Goal: Communication & Community: Answer question/provide support

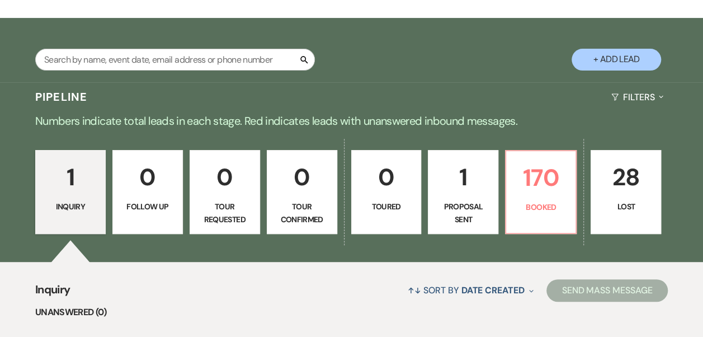
scroll to position [168, 0]
click at [215, 64] on input "text" at bounding box center [175, 60] width 280 height 22
type input "[PERSON_NAME]"
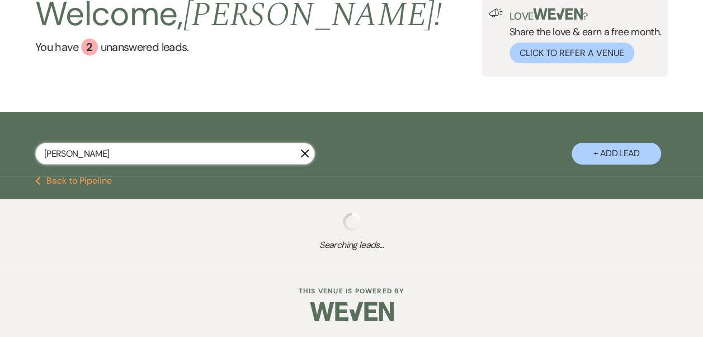
scroll to position [164, 0]
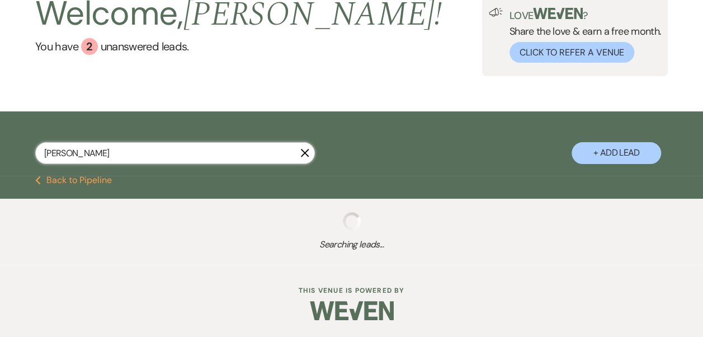
select select "8"
select select "4"
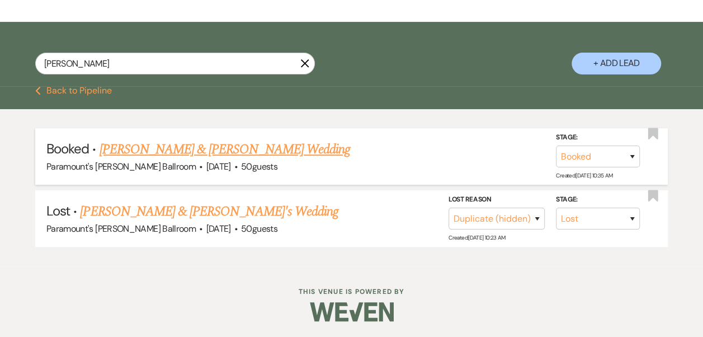
click at [212, 148] on link "[PERSON_NAME] & [PERSON_NAME] Wedding" at bounding box center [224, 149] width 251 height 20
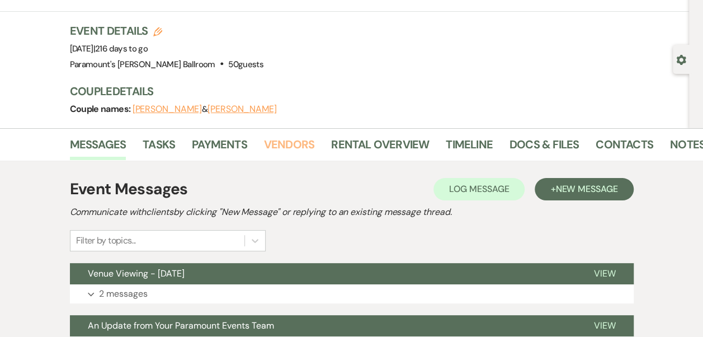
click at [280, 145] on link "Vendors" at bounding box center [289, 147] width 50 height 25
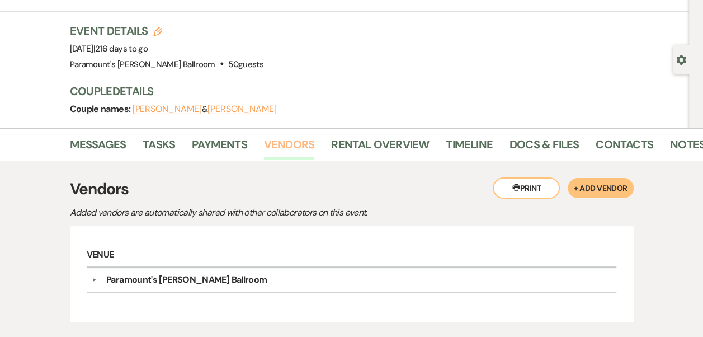
scroll to position [139, 0]
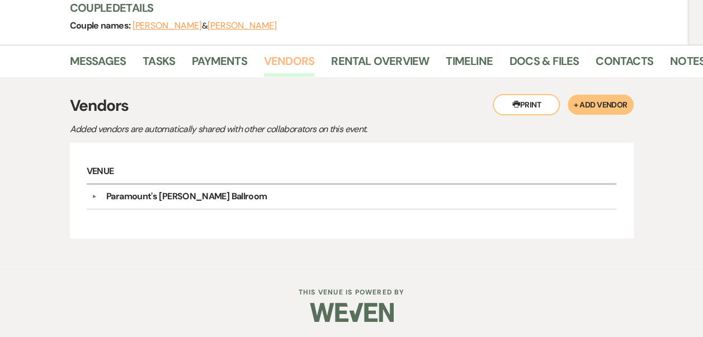
click at [303, 69] on link "Vendors" at bounding box center [289, 64] width 50 height 25
click at [105, 65] on link "Messages" at bounding box center [98, 64] width 56 height 25
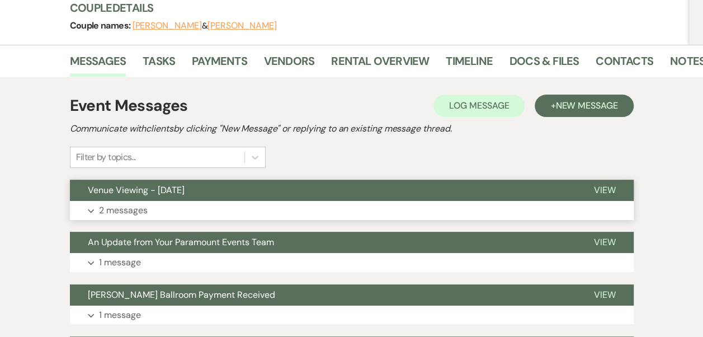
click at [217, 208] on button "Expand 2 messages" at bounding box center [352, 210] width 564 height 19
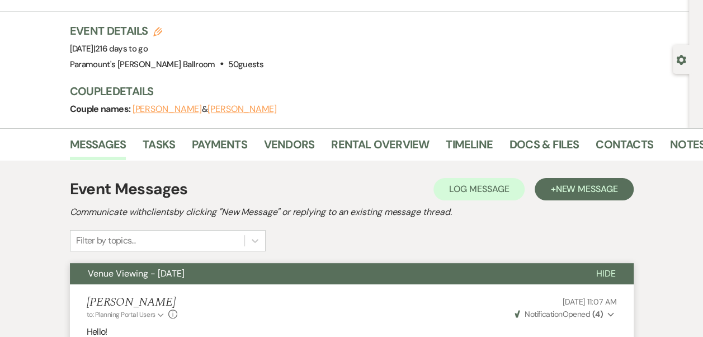
scroll to position [112, 0]
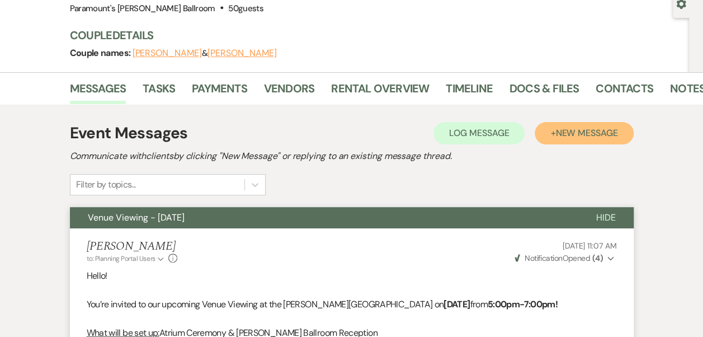
click at [558, 143] on button "+ New Message" at bounding box center [584, 133] width 98 height 22
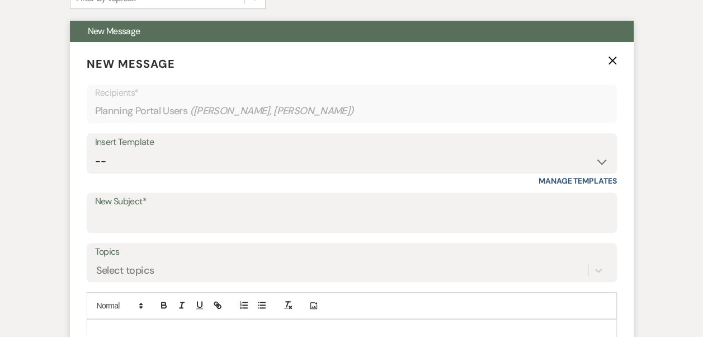
scroll to position [224, 0]
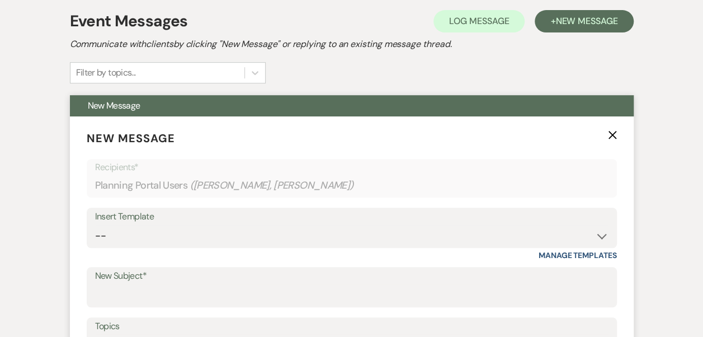
click at [145, 223] on div "Insert Template" at bounding box center [351, 217] width 513 height 16
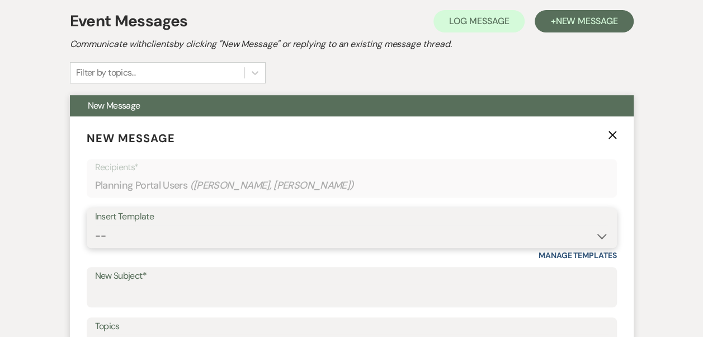
click at [109, 235] on select "-- Weven Planning Portal Introduction (Booked Events) 6 Month Consultation 9 Mo…" at bounding box center [351, 236] width 513 height 22
select select "1496"
click at [95, 225] on select "-- Weven Planning Portal Introduction (Booked Events) 6 Month Consultation 9 Mo…" at bounding box center [351, 236] width 513 height 22
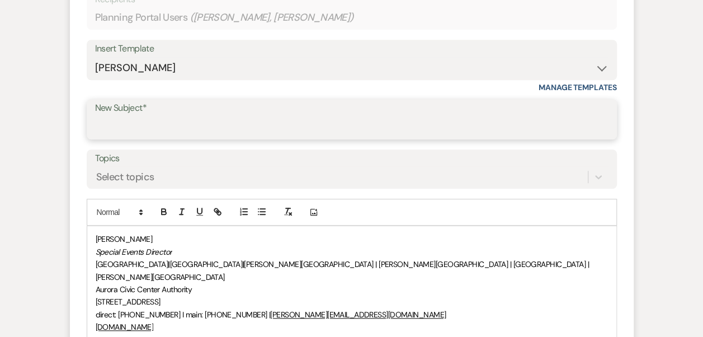
click at [142, 124] on input "New Subject*" at bounding box center [351, 127] width 513 height 22
click at [186, 121] on input "Consultation [DATE]" at bounding box center [351, 127] width 513 height 22
drag, startPoint x: 178, startPoint y: 124, endPoint x: 183, endPoint y: 120, distance: 6.7
click at [178, 124] on input "Consultation [DATE]" at bounding box center [351, 127] width 513 height 22
click at [163, 126] on input "Consultation 2-30-25" at bounding box center [351, 127] width 513 height 22
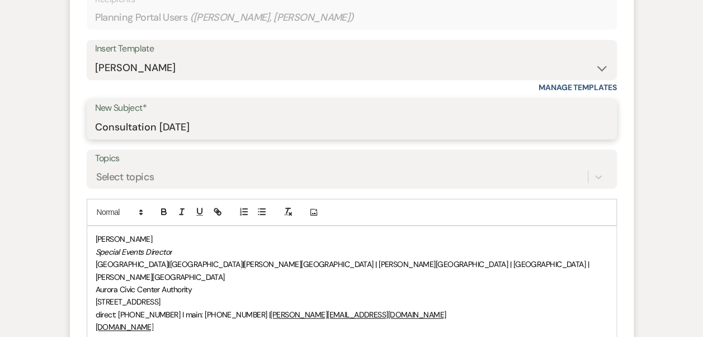
type input "Consultation [DATE]"
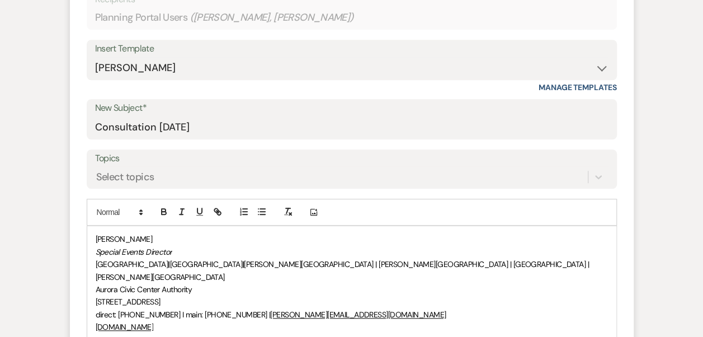
click at [88, 235] on div "[PERSON_NAME] Special Events Director [GEOGRAPHIC_DATA] | [GEOGRAPHIC_DATA] | […" at bounding box center [351, 283] width 529 height 114
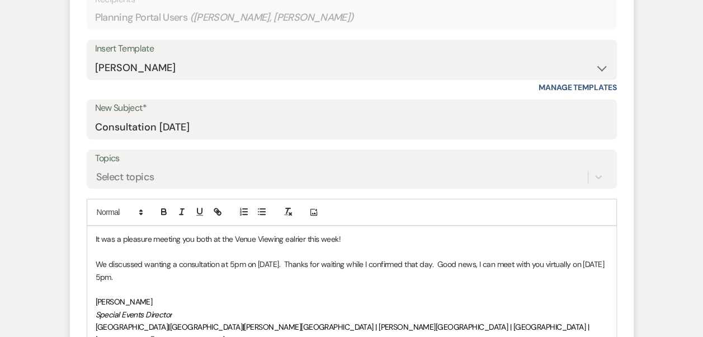
click at [216, 289] on p at bounding box center [352, 289] width 512 height 12
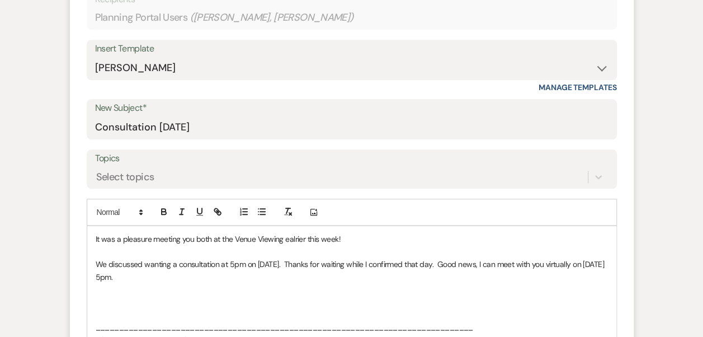
click at [167, 272] on p "We discussed wanting a consultation at 5pm on [DATE]. Thanks for waiting while …" at bounding box center [352, 270] width 512 height 25
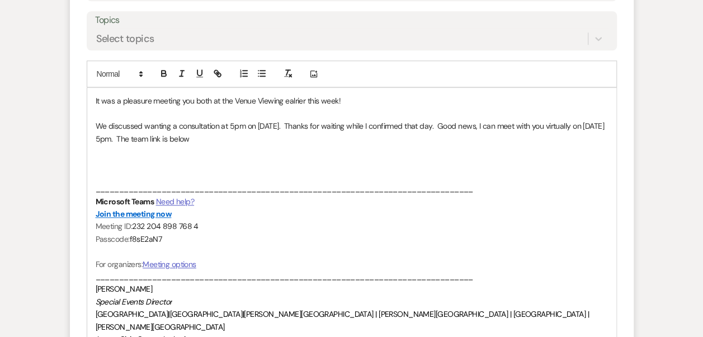
scroll to position [503, 0]
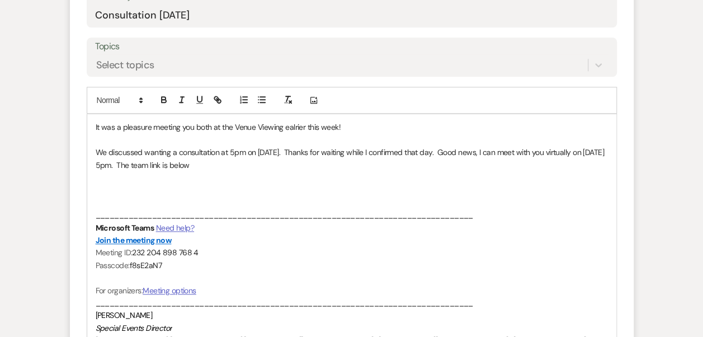
drag, startPoint x: 219, startPoint y: 164, endPoint x: 199, endPoint y: 164, distance: 20.1
click at [199, 164] on p "We discussed wanting a consultation at 5pm on [DATE]. Thanks for waiting while …" at bounding box center [352, 158] width 512 height 25
click at [327, 168] on div "It was a pleasure meeting you both at the Venue Viewing ealrier this week! We d…" at bounding box center [351, 264] width 529 height 301
click at [437, 152] on p "We discussed wanting a consultation at 5pm on [DATE]. Thanks for waiting while …" at bounding box center [352, 158] width 512 height 25
drag, startPoint x: 441, startPoint y: 151, endPoint x: 464, endPoint y: 146, distance: 23.5
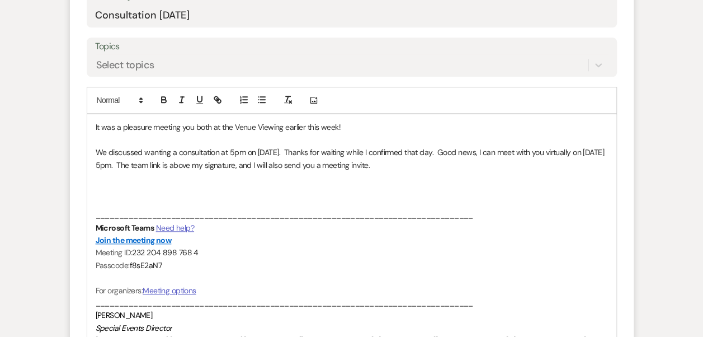
click at [442, 151] on p "We discussed wanting a consultation at 5pm on [DATE]. Thanks for waiting while …" at bounding box center [352, 158] width 512 height 25
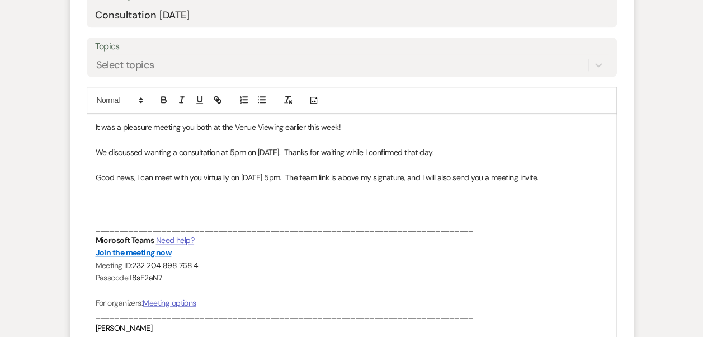
click at [296, 178] on p "Good news, I can meet with you virtually on [DATE] 5pm. The team link is above …" at bounding box center [352, 177] width 512 height 12
click at [311, 197] on p at bounding box center [352, 202] width 512 height 12
click at [246, 200] on p "Please bring any and all vendor info. (" at bounding box center [352, 202] width 512 height 12
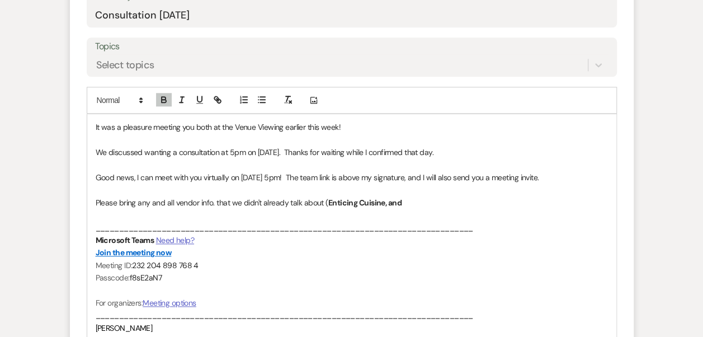
click at [433, 191] on p at bounding box center [352, 189] width 512 height 12
click at [425, 201] on p "Please bring any and all vendor info. that we didn't already talk about ( Entic…" at bounding box center [352, 202] width 512 height 12
click at [480, 198] on p "Please bring any and all vendor info. that we didn't already talk about ( Entic…" at bounding box center [352, 202] width 512 height 12
click at [328, 200] on strong "Enticing Cuisine, and Music by Design, and [PERSON_NAME])" at bounding box center [434, 202] width 212 height 10
drag, startPoint x: 327, startPoint y: 200, endPoint x: 370, endPoint y: 193, distance: 44.2
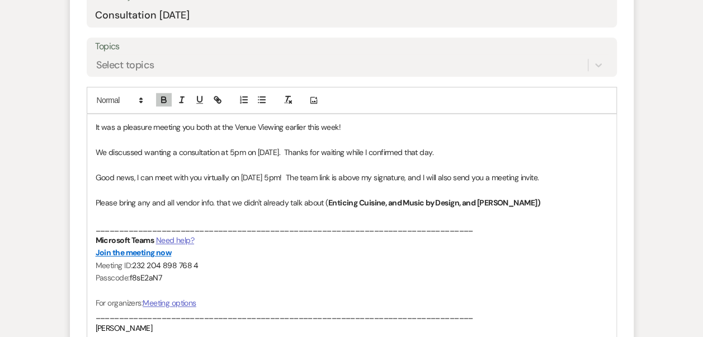
click at [330, 200] on strong "Enticing Cuisine, and Music by Design, and [PERSON_NAME])" at bounding box center [434, 202] width 212 height 10
click at [328, 202] on strong "Enticing Cuisine, and Music by Design, and [PERSON_NAME])" at bounding box center [434, 202] width 212 height 10
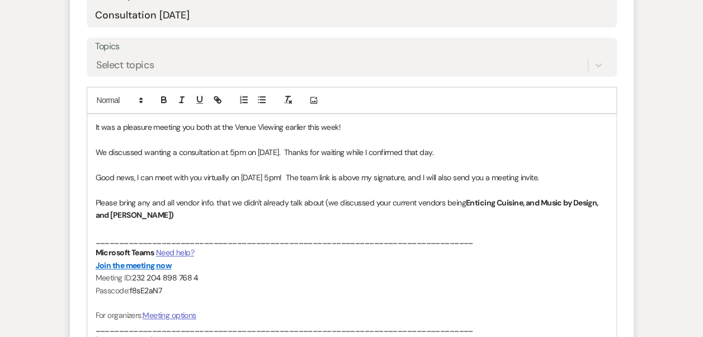
click at [254, 209] on p "Please bring any and all vendor info. that we didn't already talk about (we dis…" at bounding box center [352, 208] width 512 height 25
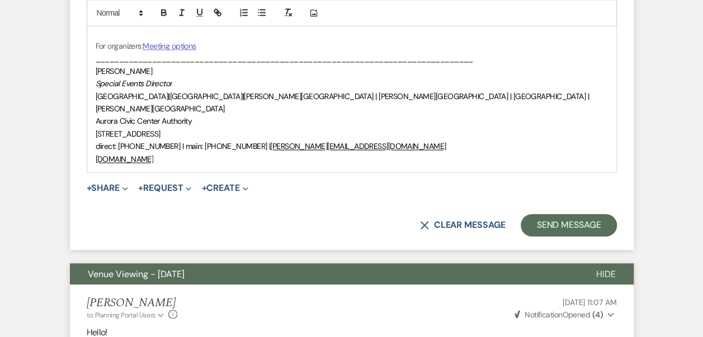
scroll to position [783, 0]
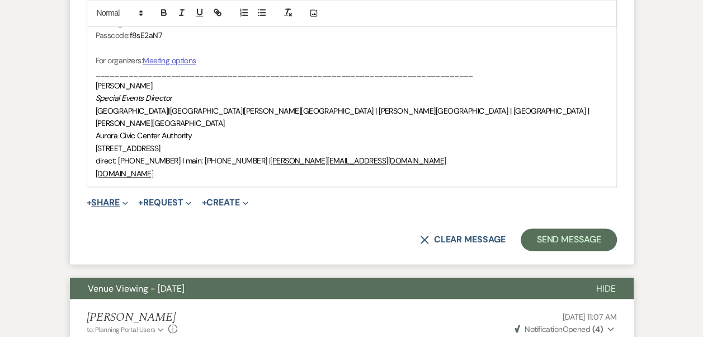
click at [128, 200] on icon "Expand" at bounding box center [125, 203] width 6 height 6
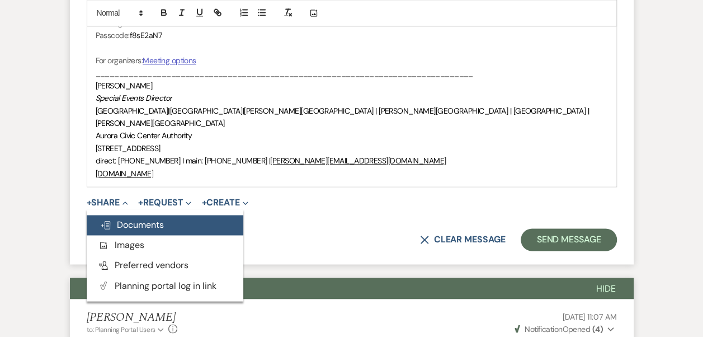
click at [133, 219] on span "Doc Upload Documents" at bounding box center [132, 225] width 64 height 12
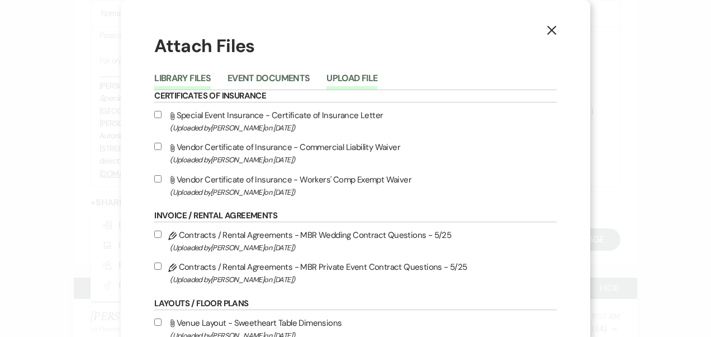
click at [350, 81] on button "Upload File" at bounding box center [352, 82] width 51 height 16
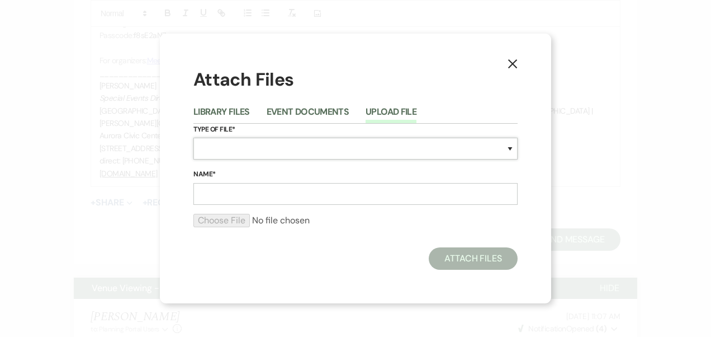
click at [329, 147] on select "Special Event Insurance Vendor Certificate of Insurance Contracts / Rental Agre…" at bounding box center [356, 149] width 324 height 22
select select "47"
click at [194, 138] on select "Special Event Insurance Vendor Certificate of Insurance Contracts / Rental Agre…" at bounding box center [356, 149] width 324 height 22
click at [271, 198] on input "Name*" at bounding box center [356, 194] width 324 height 22
click at [276, 197] on input "Name*" at bounding box center [356, 194] width 324 height 22
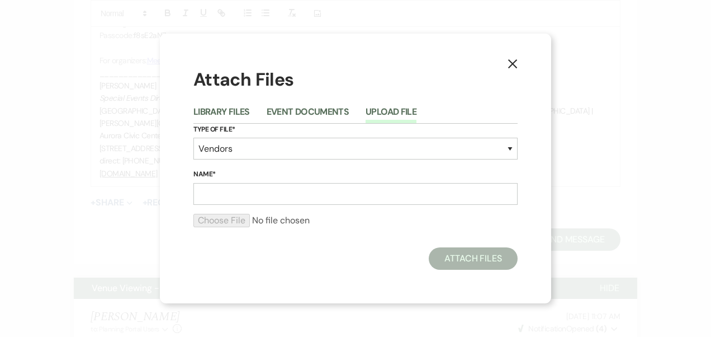
click at [463, 66] on div "X Attach Files Library Files Event Documents Upload File Type of File* Special …" at bounding box center [356, 169] width 392 height 270
click at [513, 63] on icon "X" at bounding box center [513, 64] width 10 height 10
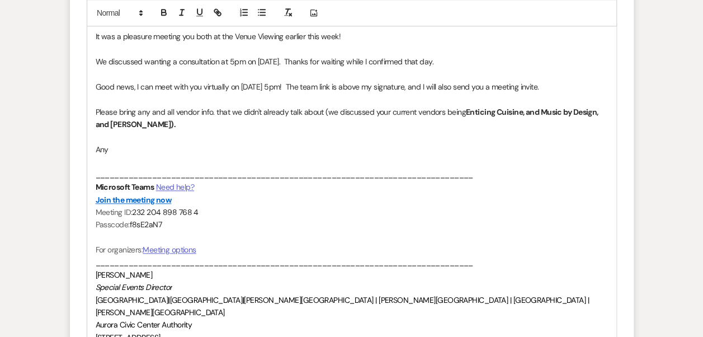
scroll to position [559, 0]
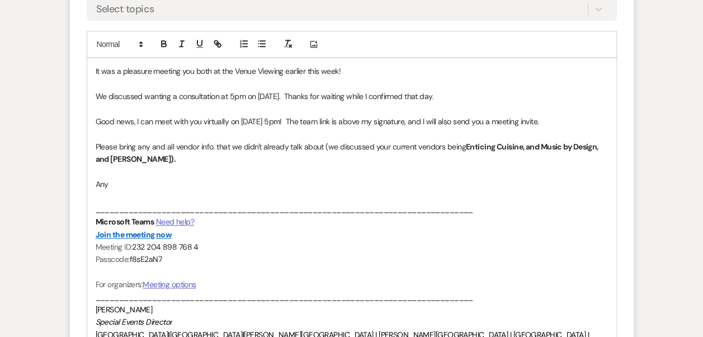
click at [213, 145] on p "Please bring any and all vendor info. that we didn't already talk about (we dis…" at bounding box center [352, 152] width 512 height 25
click at [141, 176] on p at bounding box center [352, 172] width 512 height 12
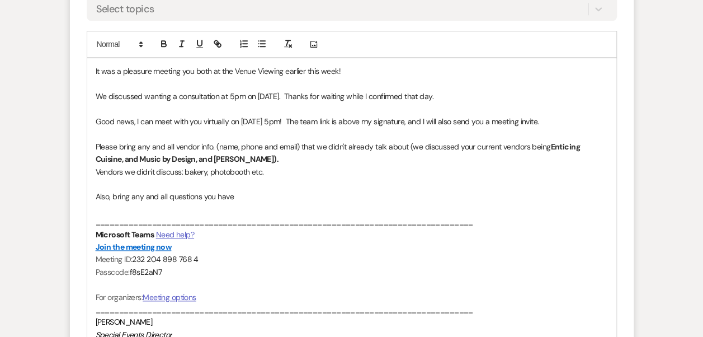
click at [167, 197] on p "Also, bring any and all questions you have" at bounding box center [352, 196] width 512 height 12
click at [289, 200] on p "Also, bring any and all ideas and questions you have" at bounding box center [352, 196] width 512 height 12
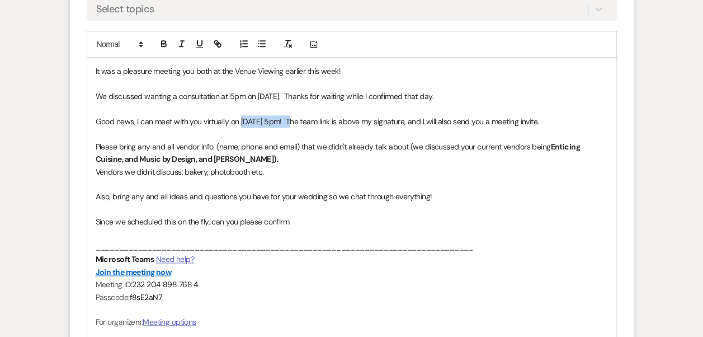
drag, startPoint x: 296, startPoint y: 121, endPoint x: 244, endPoint y: 123, distance: 52.6
click at [241, 120] on p "Good news, I can meet with you virtually on [DATE] 5pm! The team link is above …" at bounding box center [352, 121] width 512 height 12
copy p "[DATE] 5pm"
click at [313, 225] on p "Since we scheduled this on the fly, can you please confirm" at bounding box center [352, 221] width 512 height 12
drag, startPoint x: 289, startPoint y: 218, endPoint x: 298, endPoint y: 213, distance: 11.0
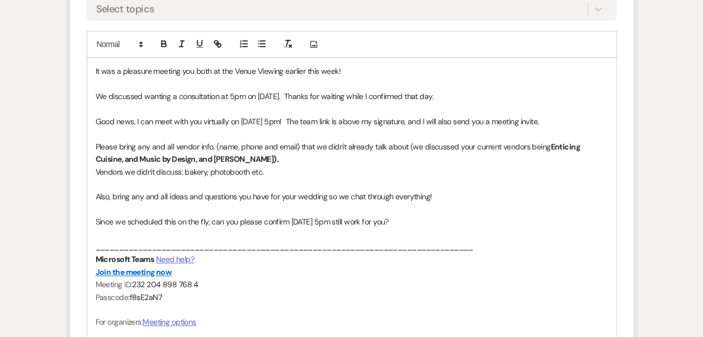
click at [289, 218] on p "Since we scheduled this on the fly, can you please confirm [DATE] 5pm still wor…" at bounding box center [352, 221] width 512 height 12
click at [311, 236] on p at bounding box center [352, 234] width 512 height 12
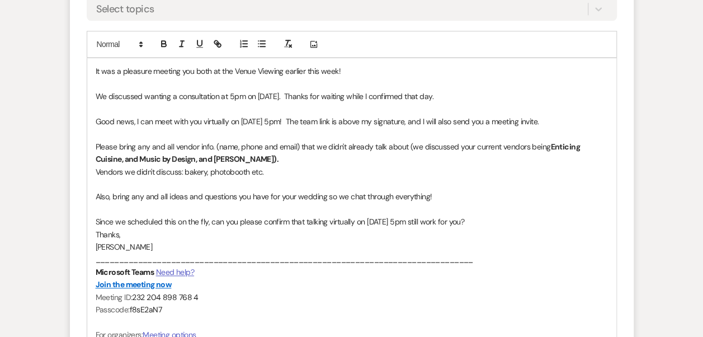
click at [505, 215] on p "Since we scheduled this on the fly, can you please confirm that talking virtual…" at bounding box center [352, 221] width 512 height 12
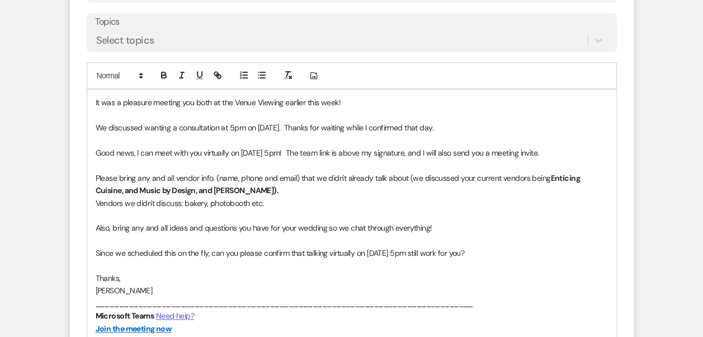
scroll to position [503, 0]
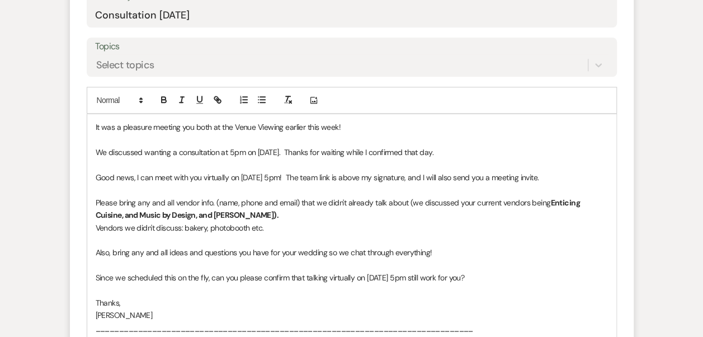
click at [219, 144] on p at bounding box center [352, 140] width 512 height 12
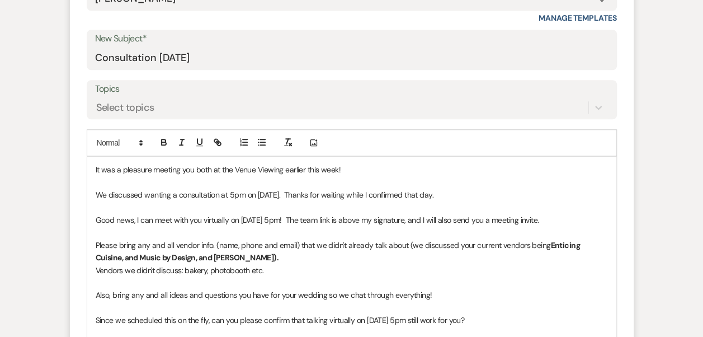
scroll to position [559, 0]
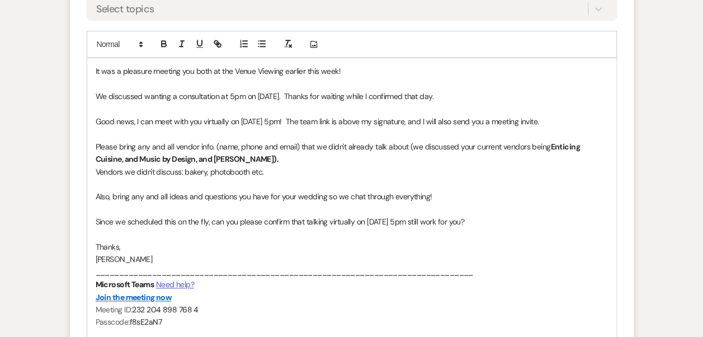
drag, startPoint x: 145, startPoint y: 94, endPoint x: 158, endPoint y: 93, distance: 12.9
click at [146, 94] on p "We discussed wanting a consultation at 5pm on [DATE]. Thanks for waiting while …" at bounding box center [352, 96] width 512 height 12
drag, startPoint x: 168, startPoint y: 95, endPoint x: 147, endPoint y: 97, distance: 20.8
click at [147, 97] on p "We discussed wanting a consultation at 5pm on [DATE]. Thanks for waiting while …" at bounding box center [352, 96] width 512 height 12
click at [276, 123] on p "Good news, I can meet with you virtually on [DATE] 5pm! The team link is above …" at bounding box center [352, 121] width 512 height 12
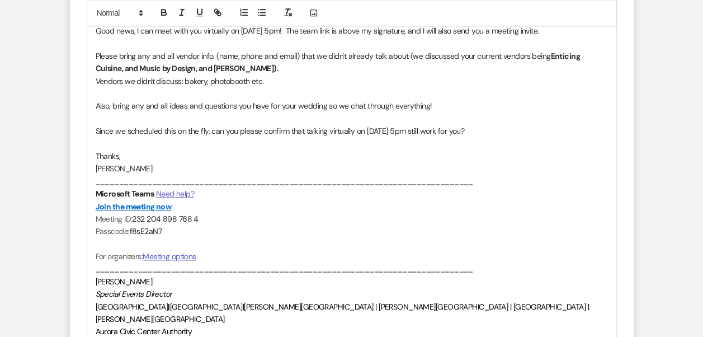
scroll to position [783, 0]
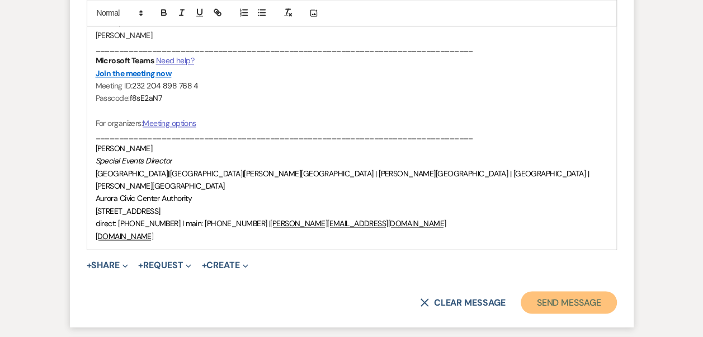
click at [573, 292] on button "Send Message" at bounding box center [569, 302] width 96 height 22
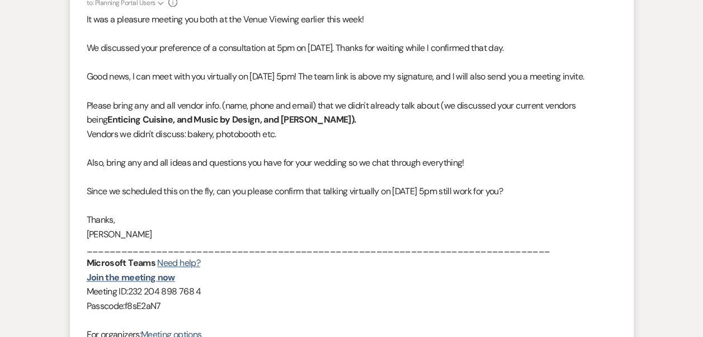
scroll to position [0, 0]
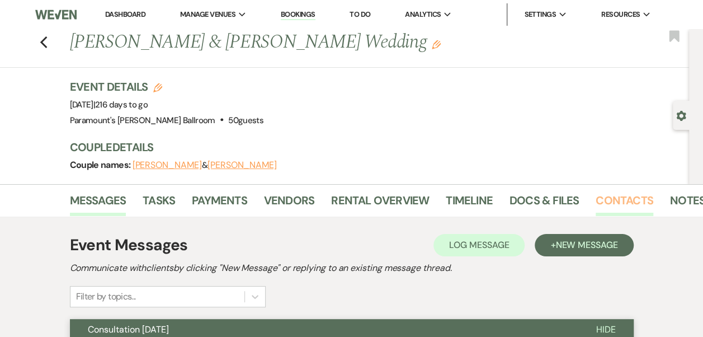
click at [632, 199] on link "Contacts" at bounding box center [625, 203] width 58 height 25
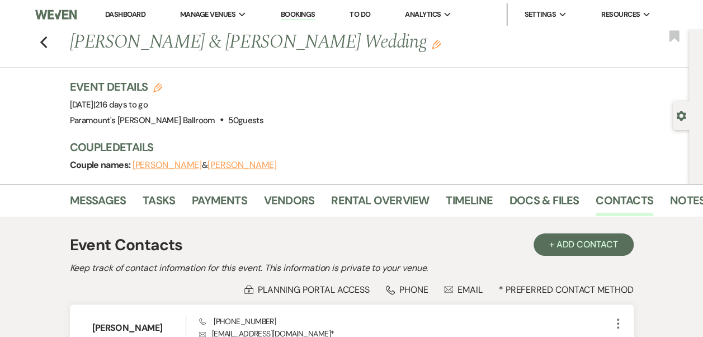
scroll to position [194, 0]
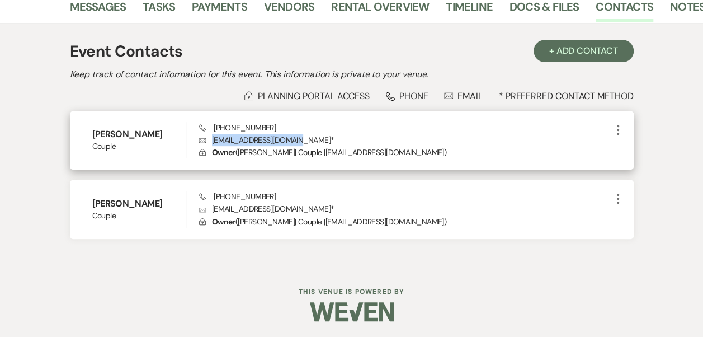
drag, startPoint x: 291, startPoint y: 139, endPoint x: 213, endPoint y: 133, distance: 78.5
click at [213, 134] on p "Envelope [EMAIL_ADDRESS][DOMAIN_NAME] *" at bounding box center [405, 140] width 412 height 12
copy p "[EMAIL_ADDRESS][DOMAIN_NAME]"
drag, startPoint x: 300, startPoint y: 140, endPoint x: 290, endPoint y: 138, distance: 10.2
click at [299, 140] on p "Envelope [EMAIL_ADDRESS][DOMAIN_NAME] *" at bounding box center [405, 140] width 412 height 12
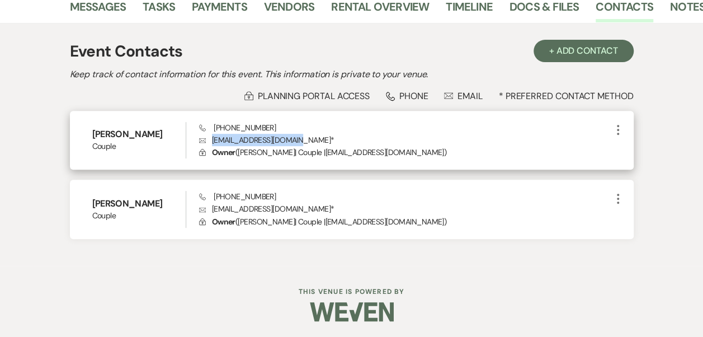
drag, startPoint x: 293, startPoint y: 138, endPoint x: 313, endPoint y: 135, distance: 20.3
click at [209, 136] on p "Envelope [EMAIL_ADDRESS][DOMAIN_NAME] *" at bounding box center [405, 140] width 412 height 12
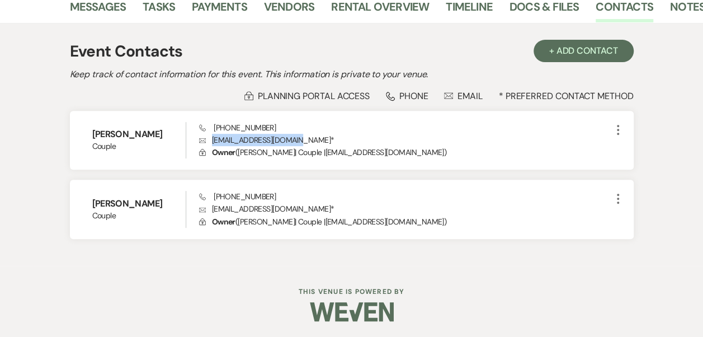
copy p "[EMAIL_ADDRESS][DOMAIN_NAME]"
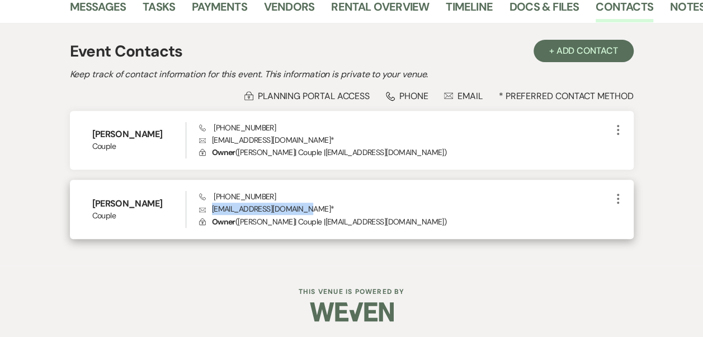
drag, startPoint x: 306, startPoint y: 208, endPoint x: 287, endPoint y: 197, distance: 21.8
click at [210, 209] on p "Envelope [EMAIL_ADDRESS][DOMAIN_NAME] *" at bounding box center [405, 208] width 412 height 12
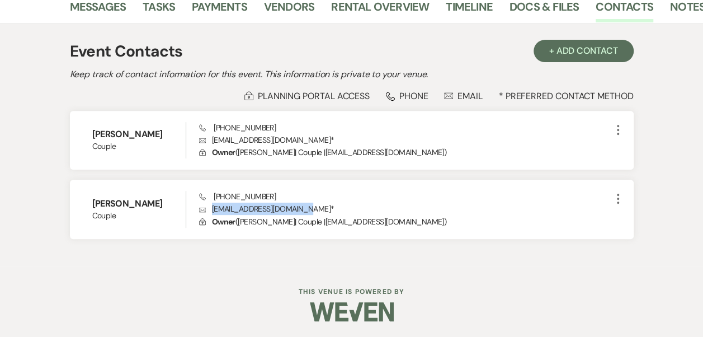
copy p "[EMAIL_ADDRESS][DOMAIN_NAME]"
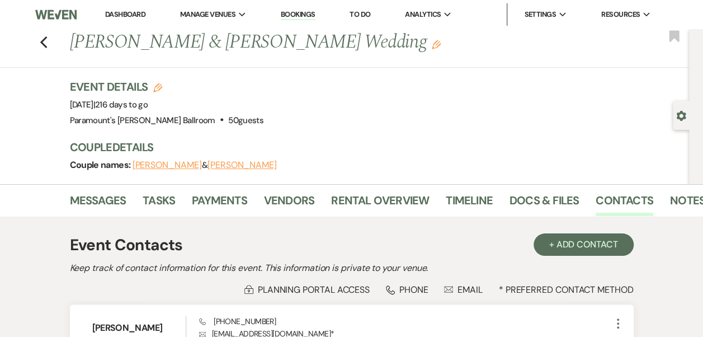
scroll to position [0, 0]
click at [171, 201] on link "Tasks" at bounding box center [159, 203] width 32 height 25
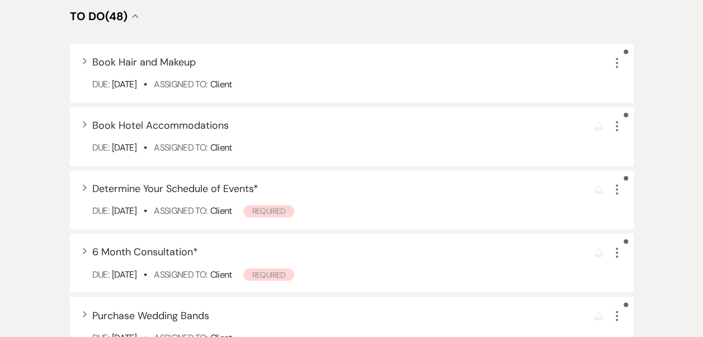
scroll to position [839, 0]
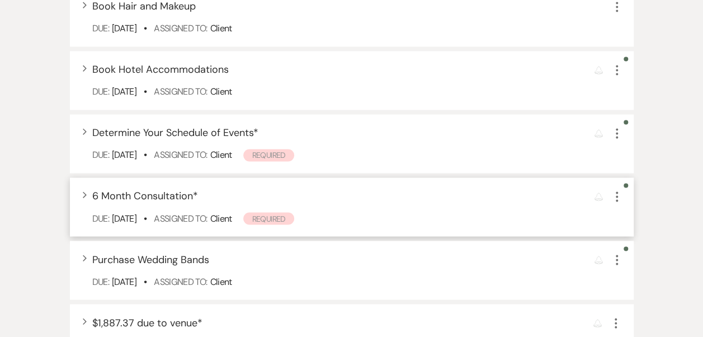
click at [615, 196] on icon "More" at bounding box center [616, 196] width 13 height 13
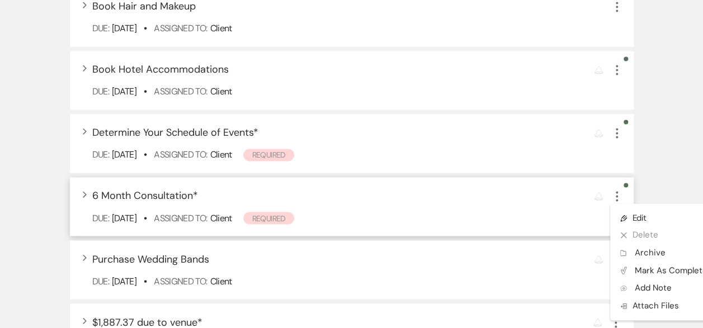
click at [541, 177] on div "Expand 6 Month Consultation * Reminder More Pencil Edit X Delete Archive Archiv…" at bounding box center [352, 206] width 564 height 59
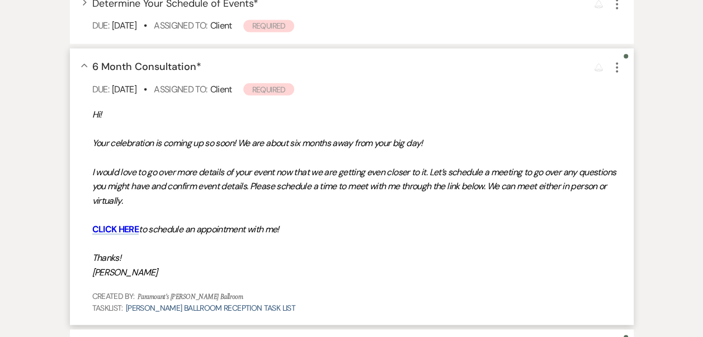
scroll to position [951, 0]
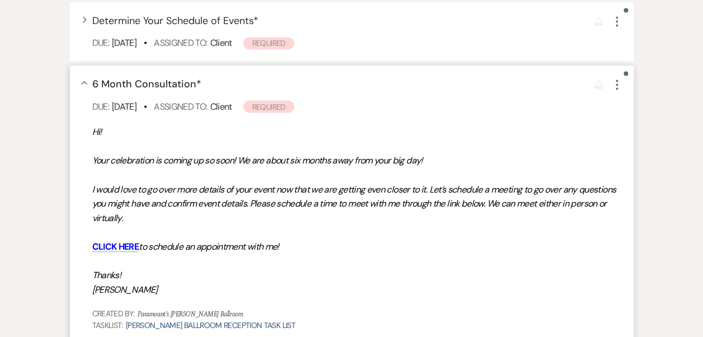
click at [88, 81] on div "Collapse 6 Month Consultation * Reminder More Due: [DATE] • Assigned To: Client…" at bounding box center [352, 203] width 564 height 276
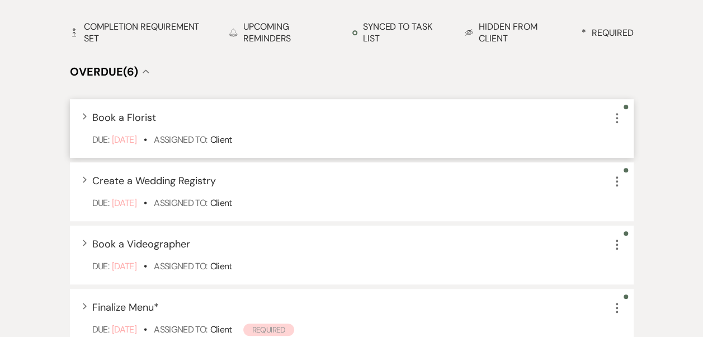
scroll to position [280, 0]
